Goal: Information Seeking & Learning: Learn about a topic

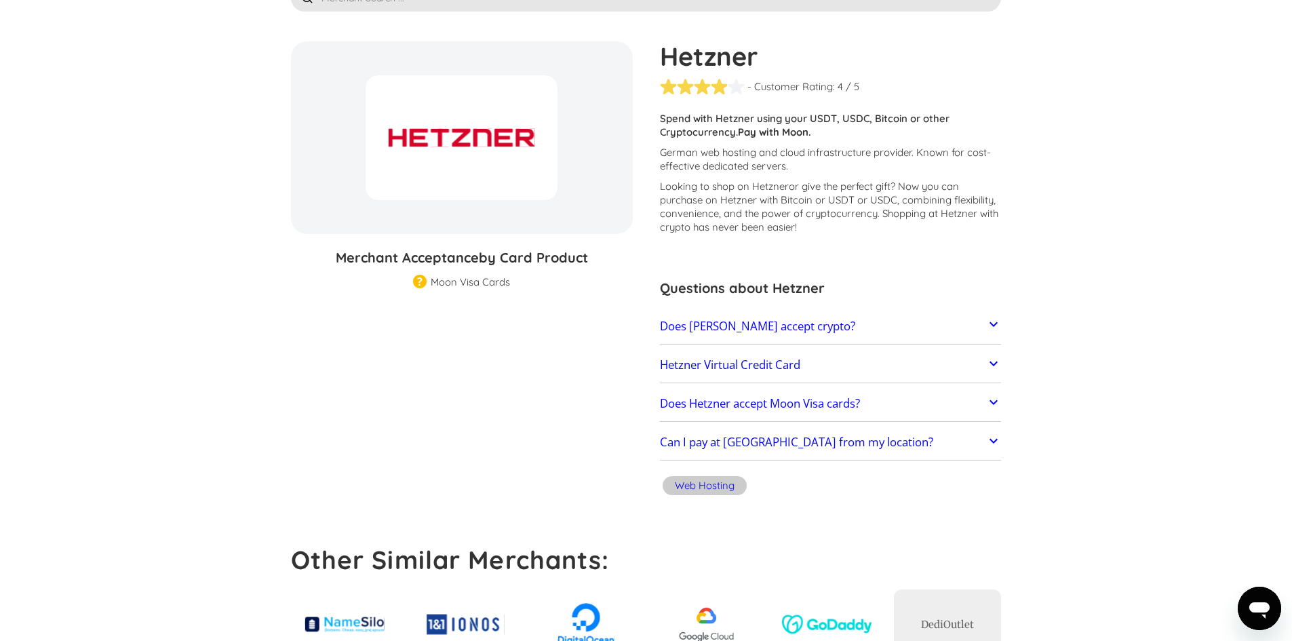
scroll to position [136, 0]
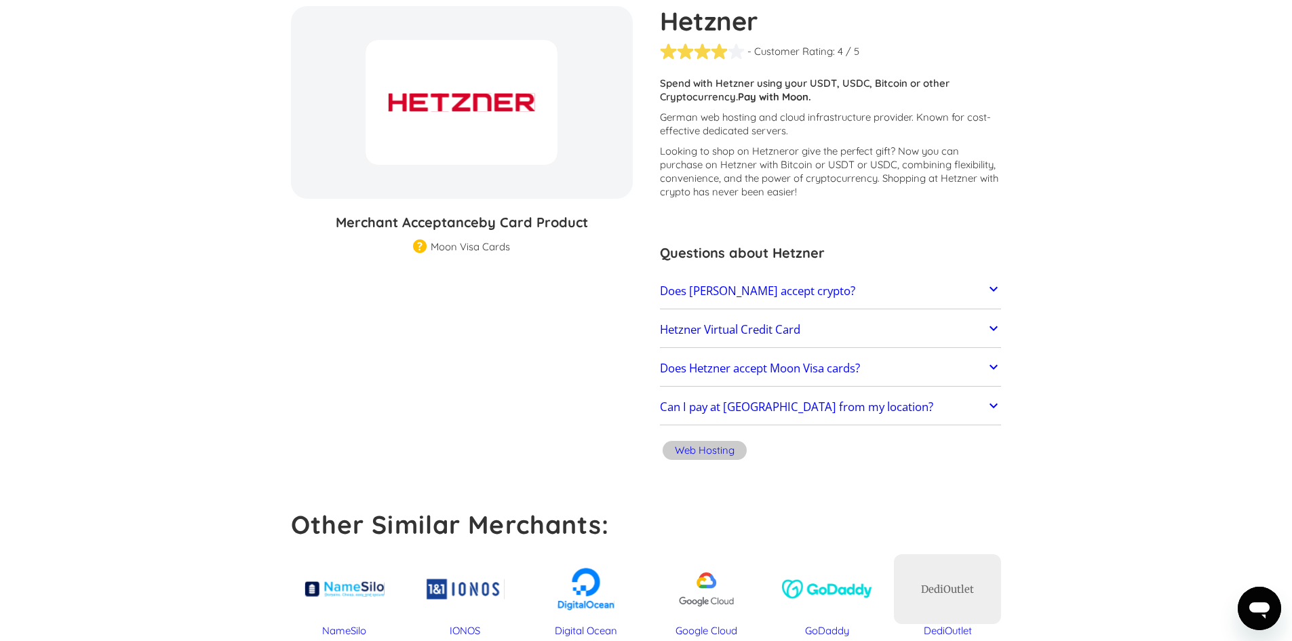
click at [861, 339] on link "Hetzner Virtual Credit Card" at bounding box center [831, 329] width 342 height 28
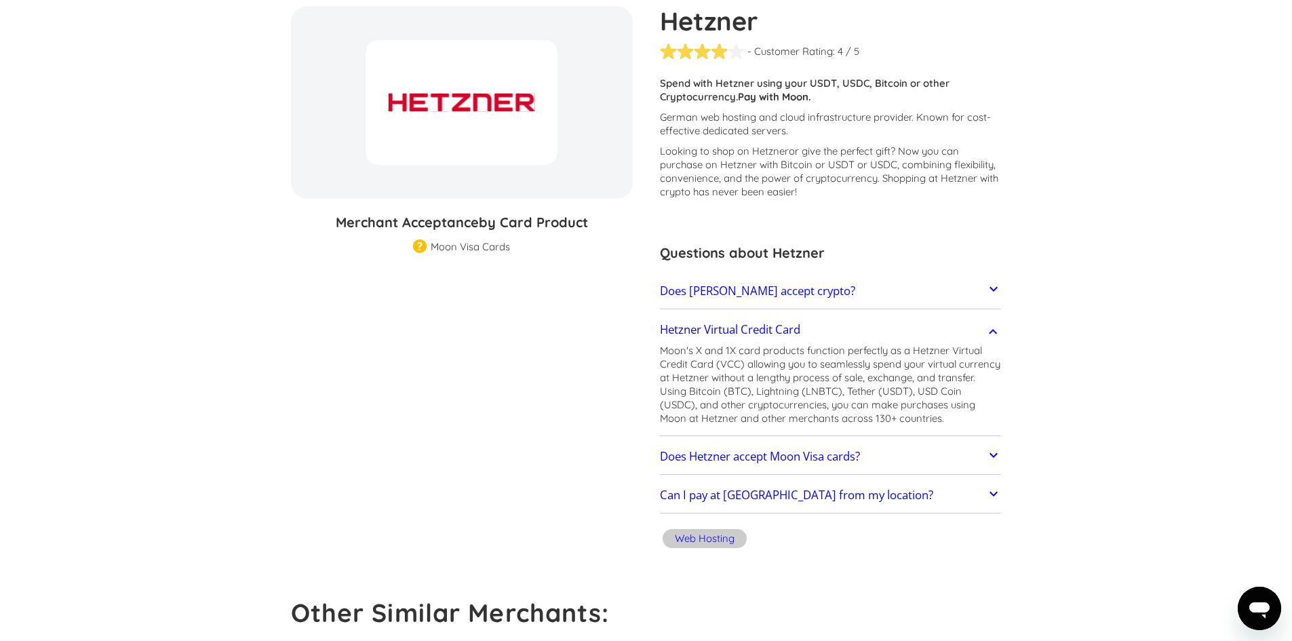
click at [943, 461] on link "Does Hetzner accept Moon Visa cards?" at bounding box center [831, 456] width 342 height 28
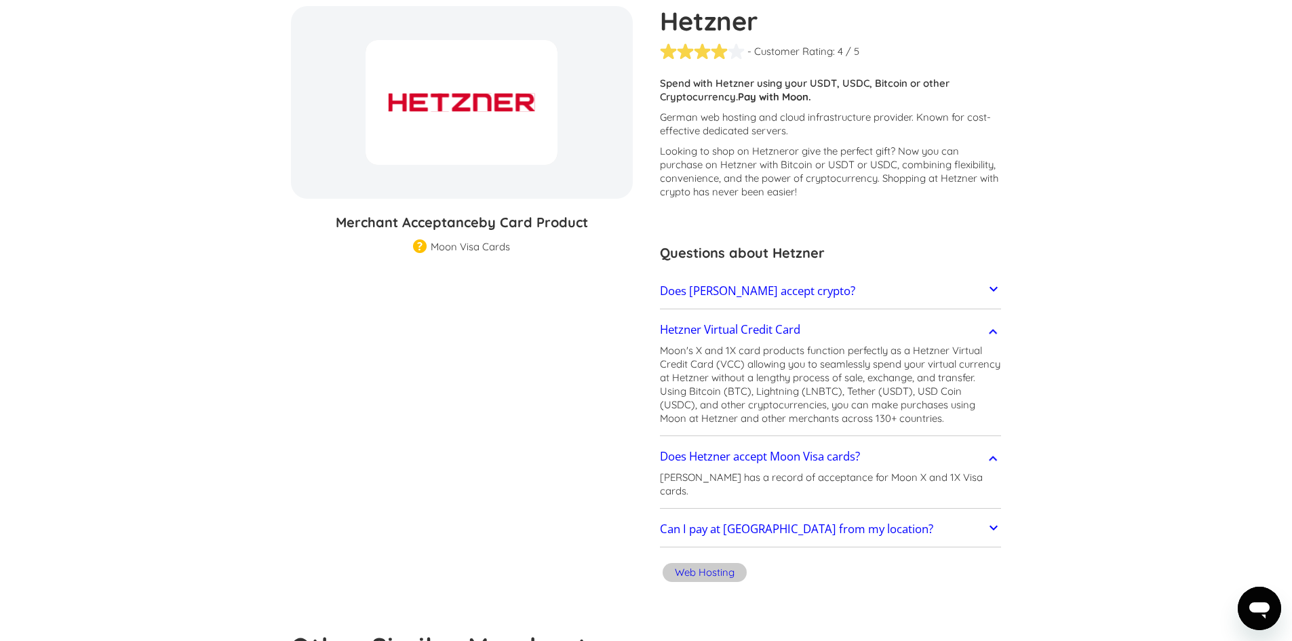
click at [926, 524] on link "Can I pay at [GEOGRAPHIC_DATA] from my location?" at bounding box center [831, 529] width 342 height 28
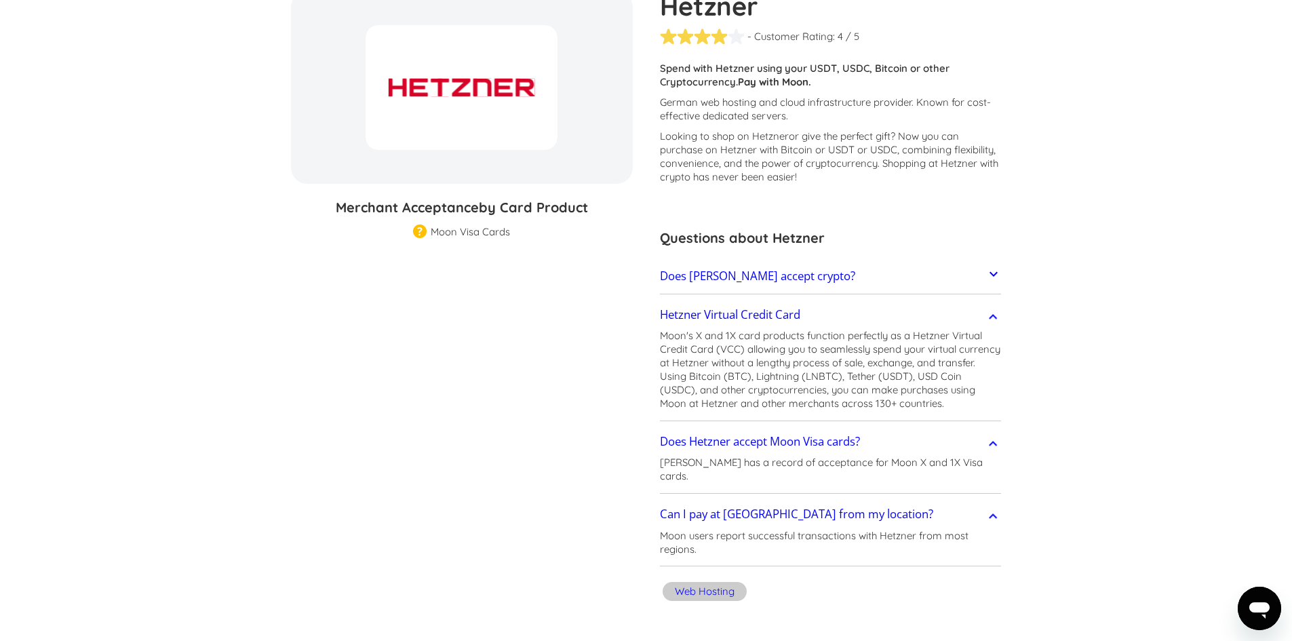
scroll to position [0, 0]
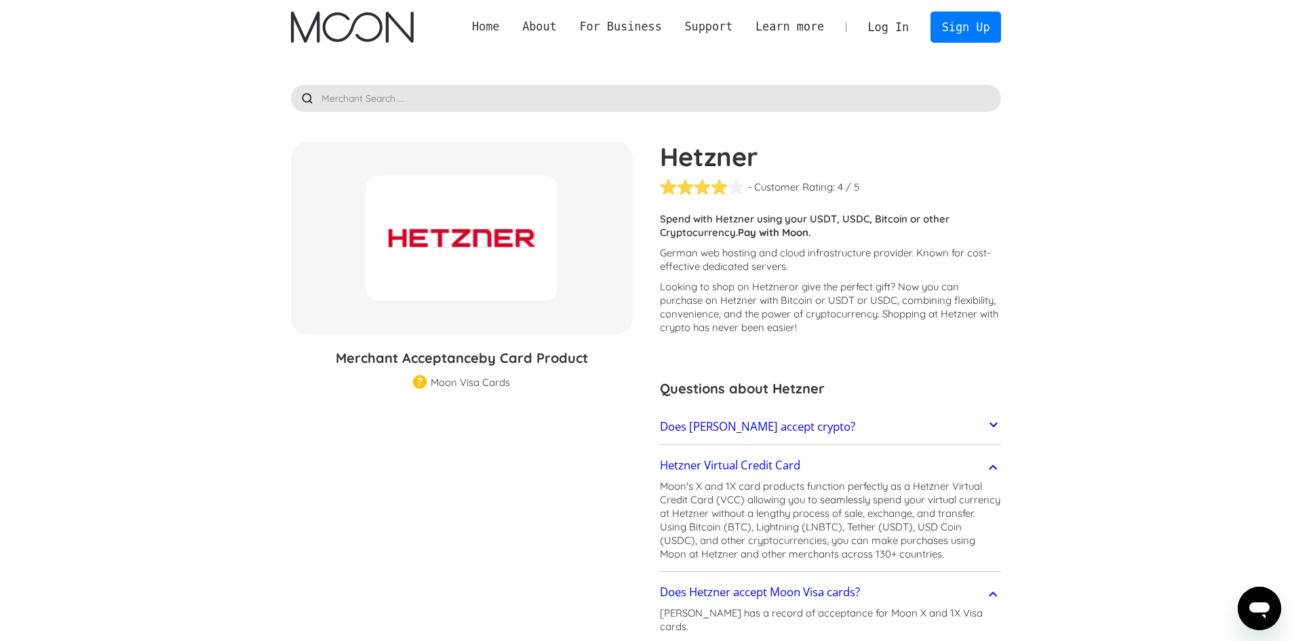
click at [511, 27] on link "Home" at bounding box center [486, 26] width 50 height 17
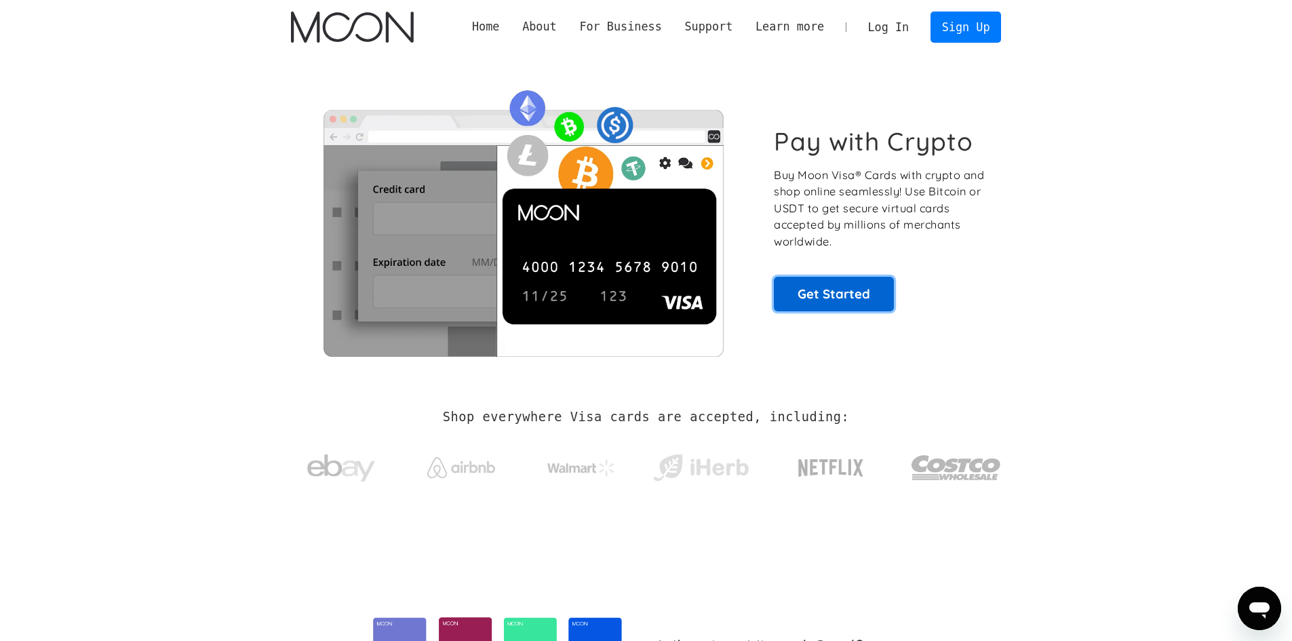
click at [848, 291] on link "Get Started" at bounding box center [834, 294] width 120 height 34
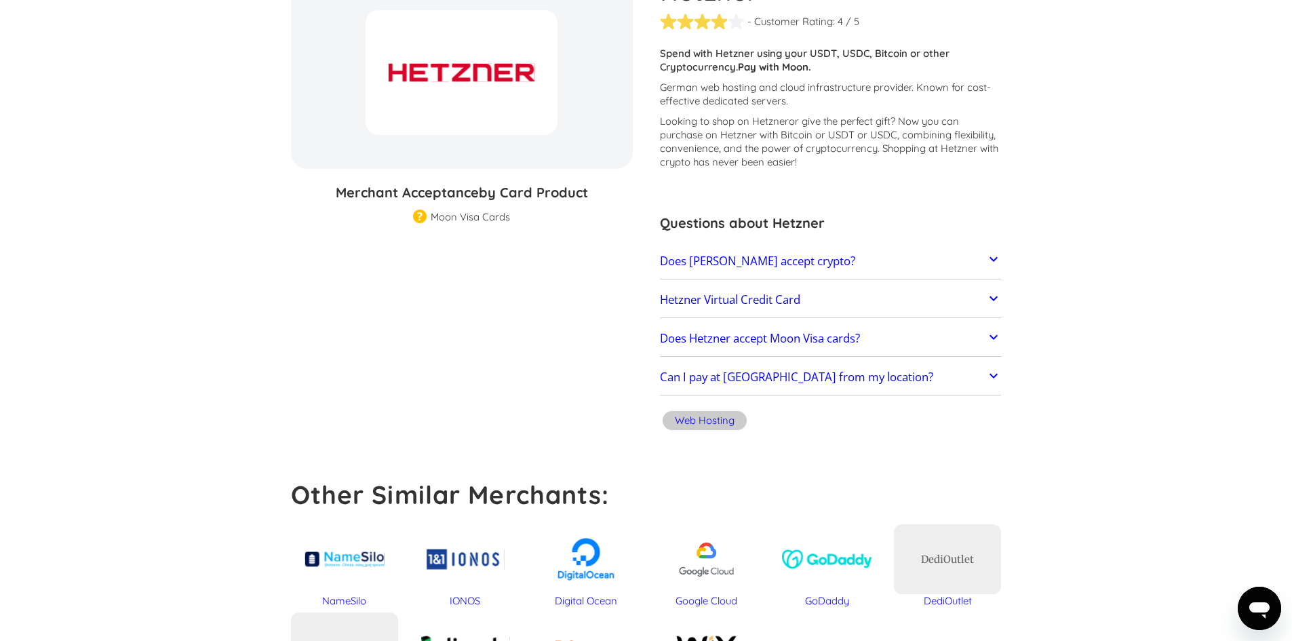
scroll to position [203, 0]
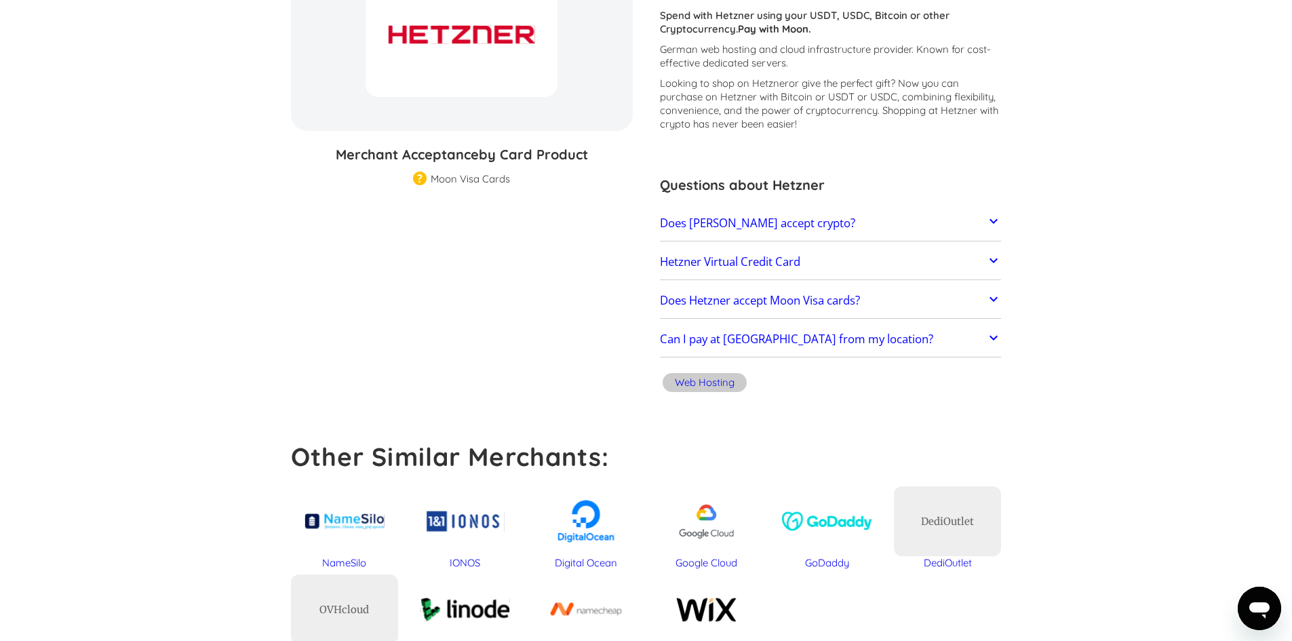
click at [931, 224] on link "Does [PERSON_NAME] accept crypto?" at bounding box center [831, 223] width 342 height 28
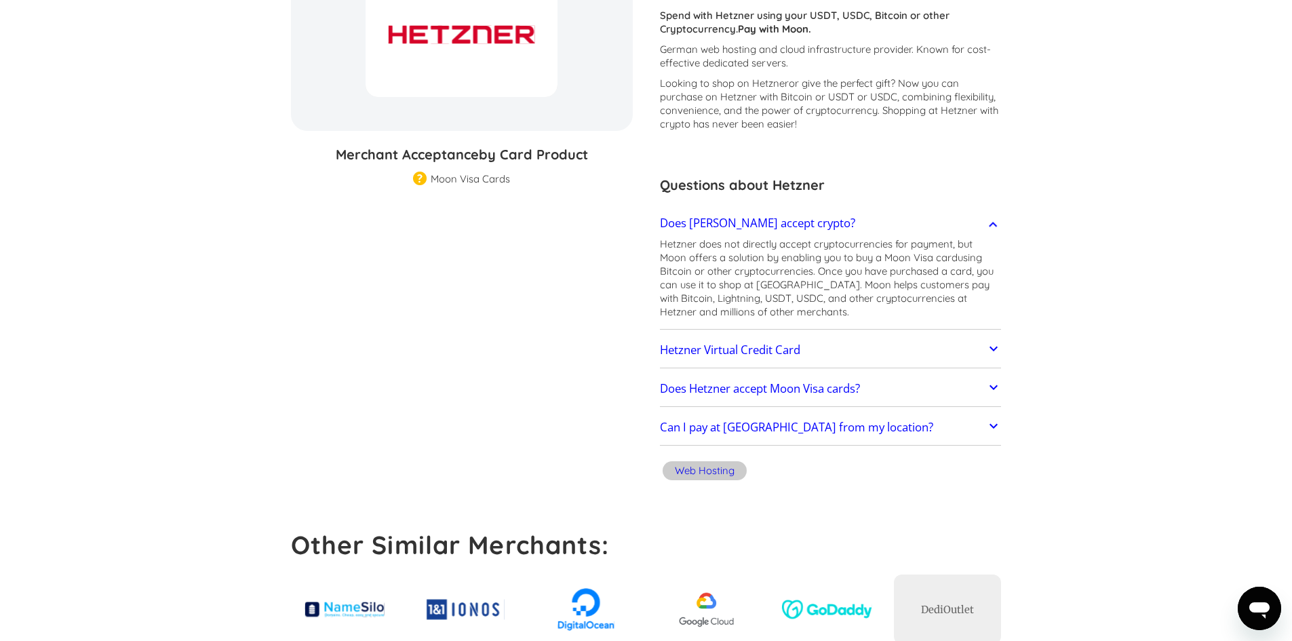
click at [865, 356] on link "Hetzner Virtual Credit Card" at bounding box center [831, 350] width 342 height 28
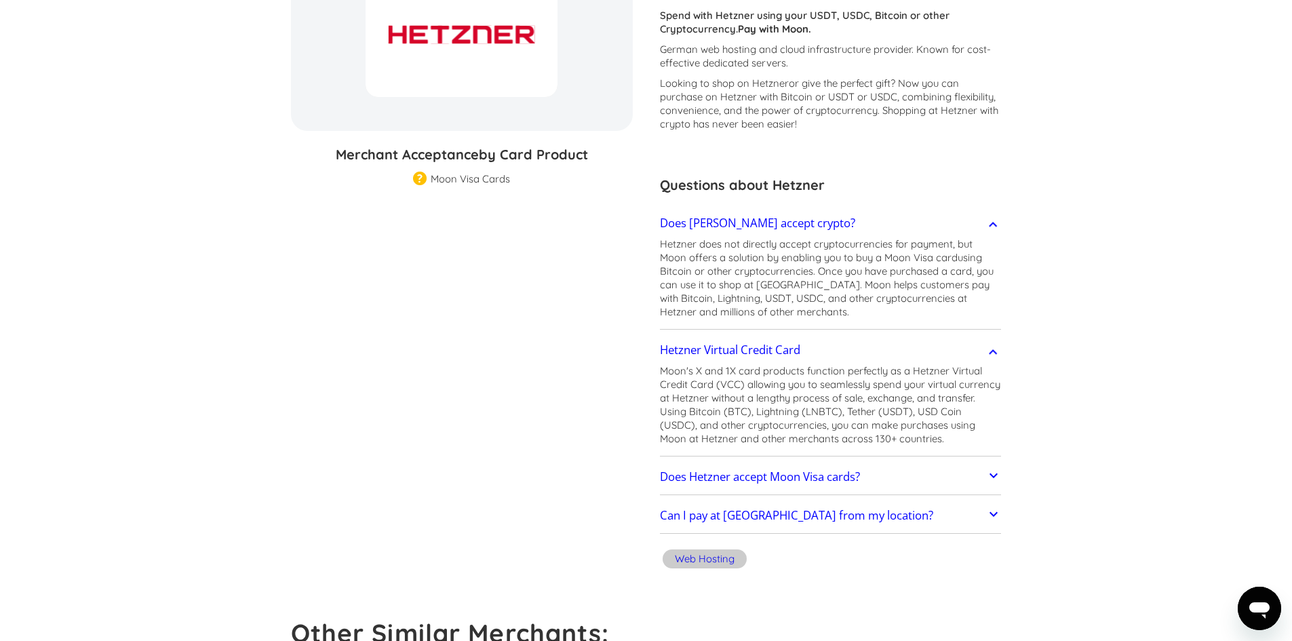
click at [893, 480] on link "Does Hetzner accept Moon Visa cards?" at bounding box center [831, 477] width 342 height 28
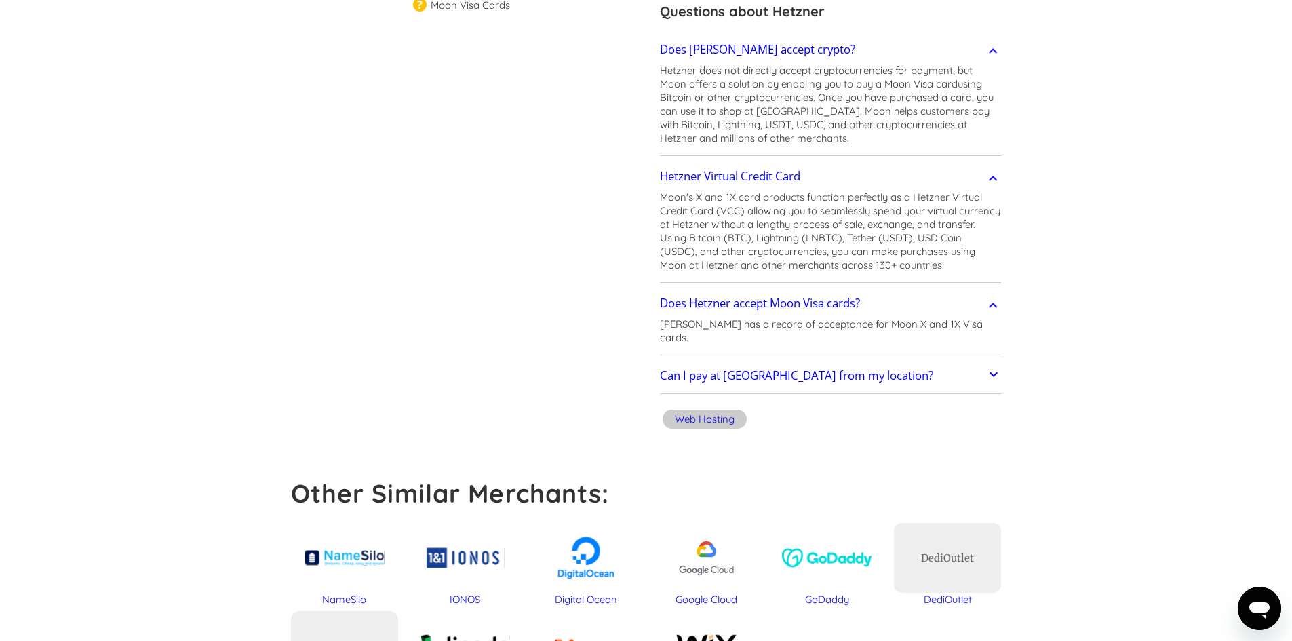
scroll to position [407, 0]
